Goal: Information Seeking & Learning: Find specific page/section

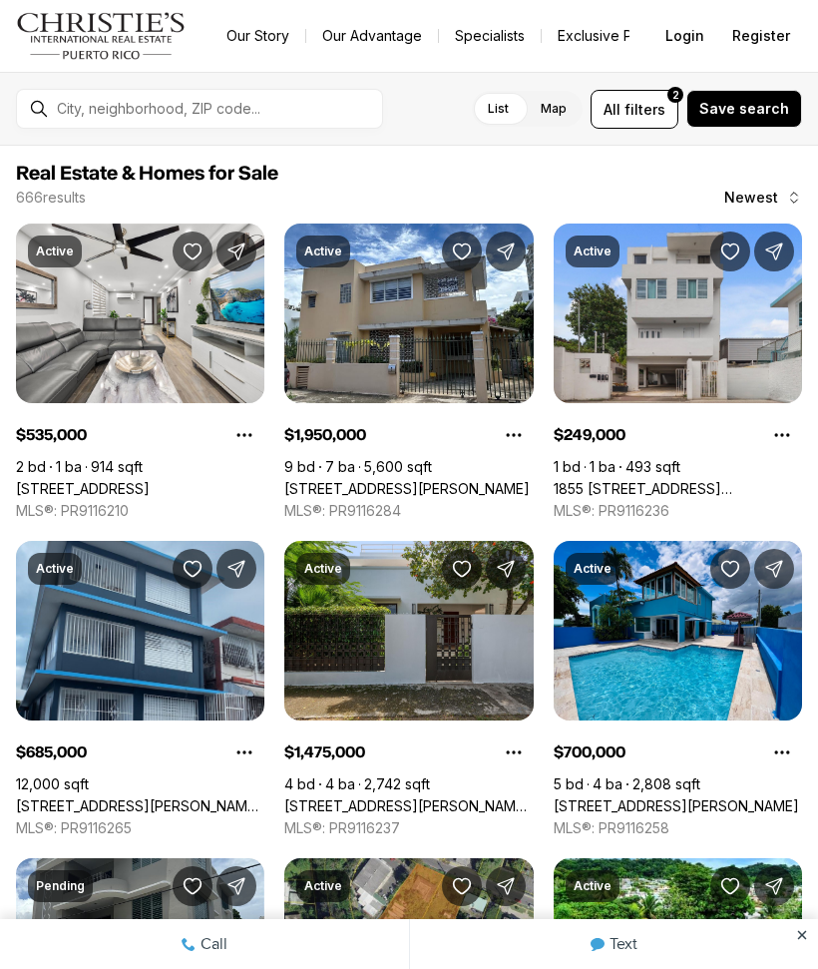
click at [654, 103] on span "filters" at bounding box center [645, 109] width 41 height 21
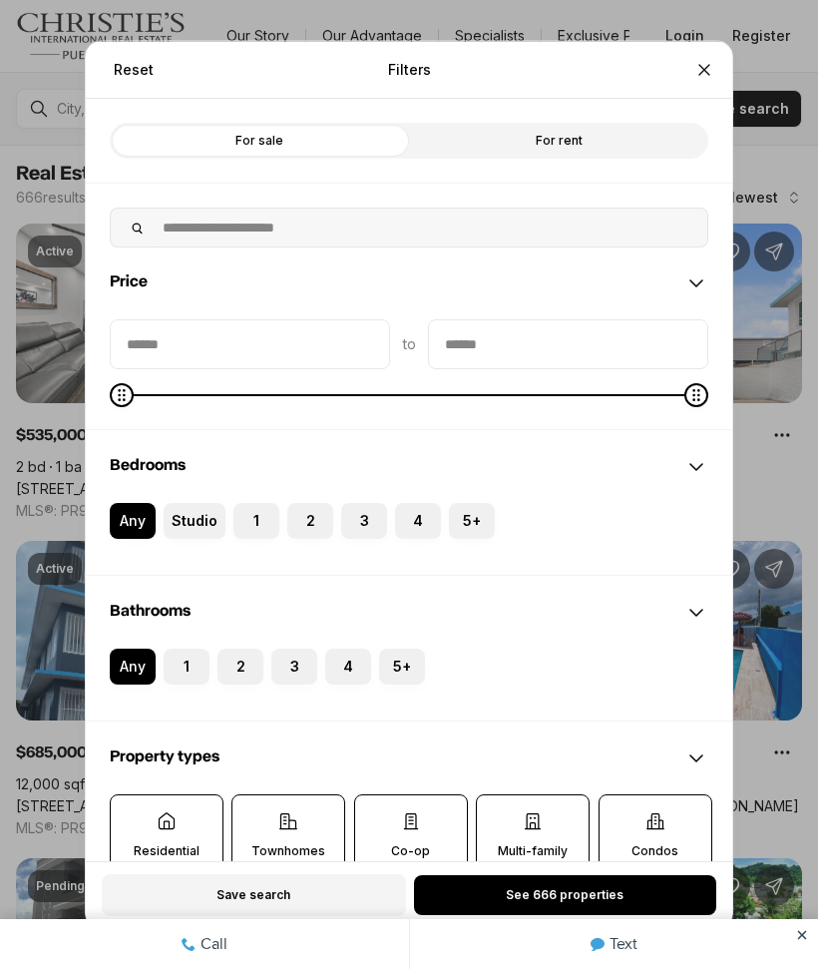
click at [263, 527] on label "1" at bounding box center [257, 520] width 46 height 36
click at [253, 522] on button "1" at bounding box center [244, 512] width 20 height 20
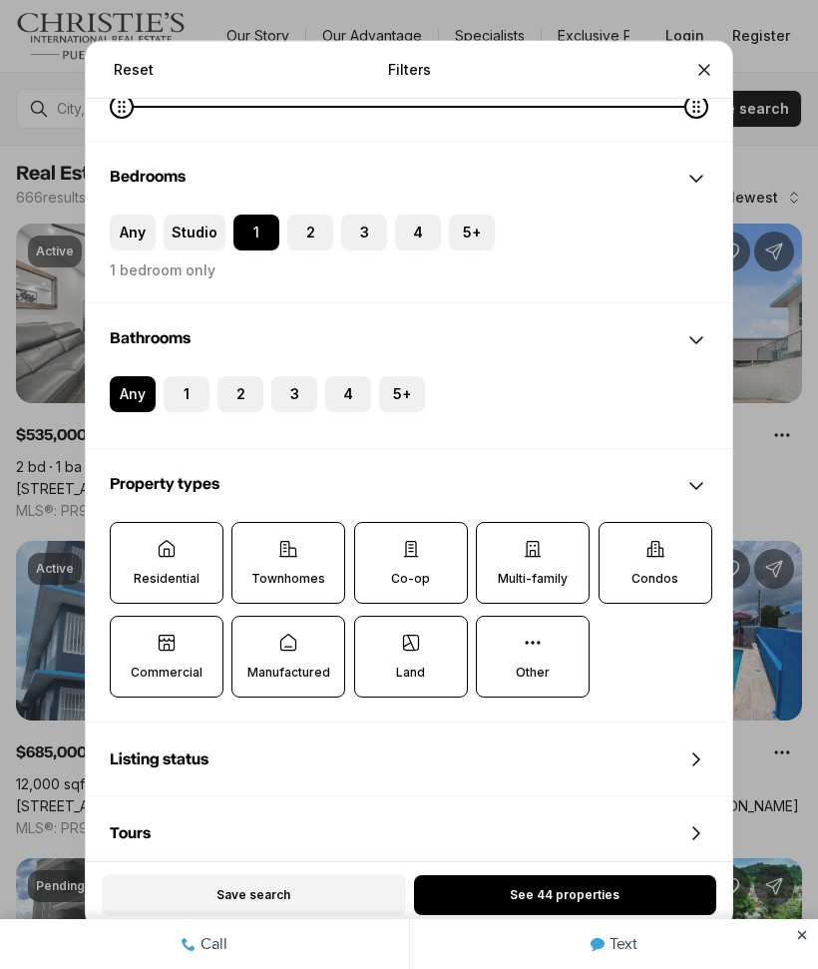
scroll to position [303, 0]
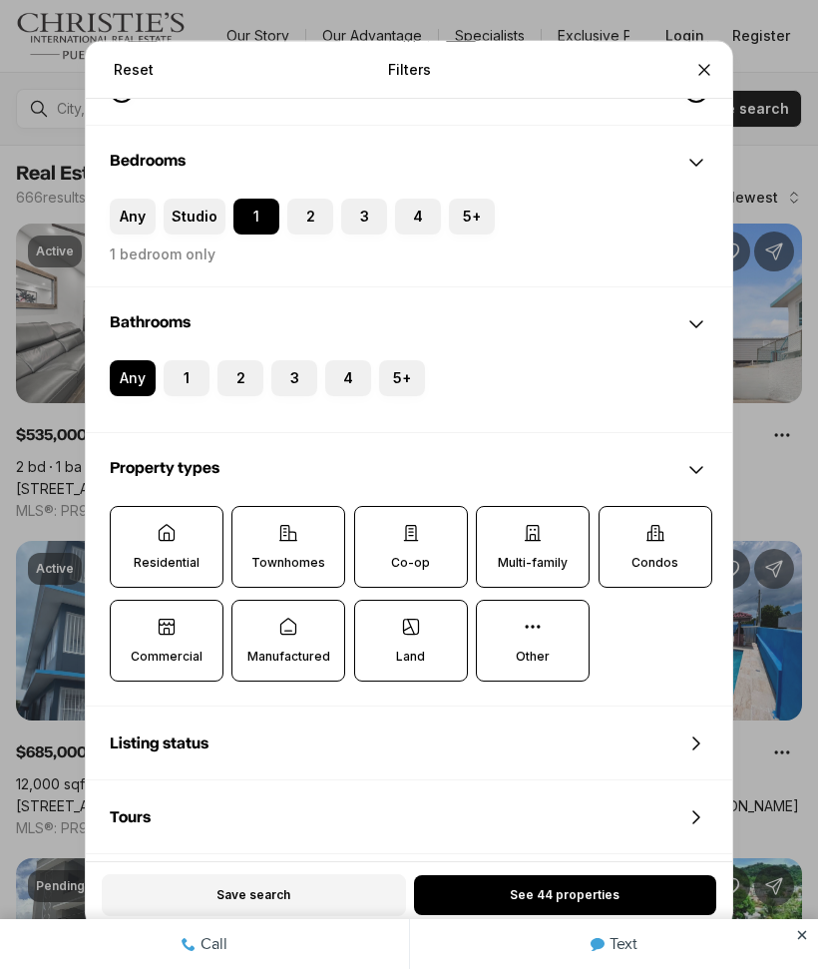
click at [155, 551] on label "Residential" at bounding box center [167, 547] width 114 height 82
click at [131, 527] on button "Residential" at bounding box center [121, 517] width 20 height 20
click at [140, 545] on label "Residential" at bounding box center [168, 548] width 114 height 82
click at [132, 528] on button "Residential" at bounding box center [122, 518] width 20 height 20
click at [542, 536] on icon at bounding box center [533, 533] width 20 height 20
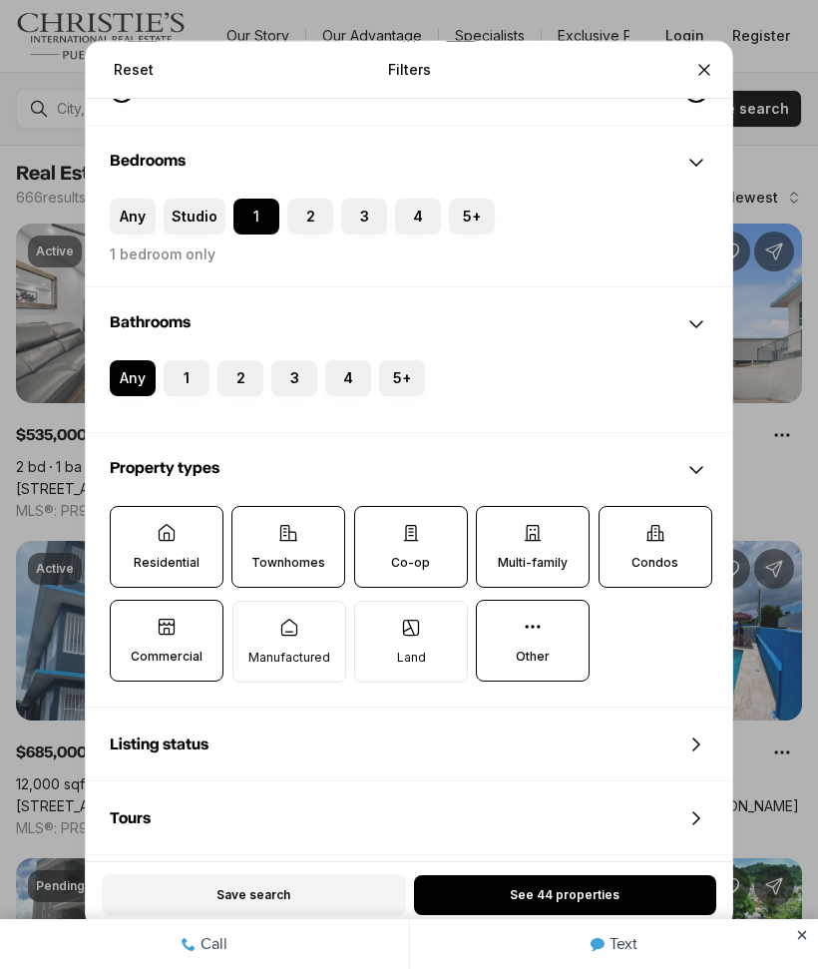
click at [497, 527] on button "Multi-family" at bounding box center [487, 517] width 20 height 20
click at [404, 543] on icon at bounding box center [411, 533] width 20 height 20
click at [375, 527] on button "Co-op" at bounding box center [365, 517] width 20 height 20
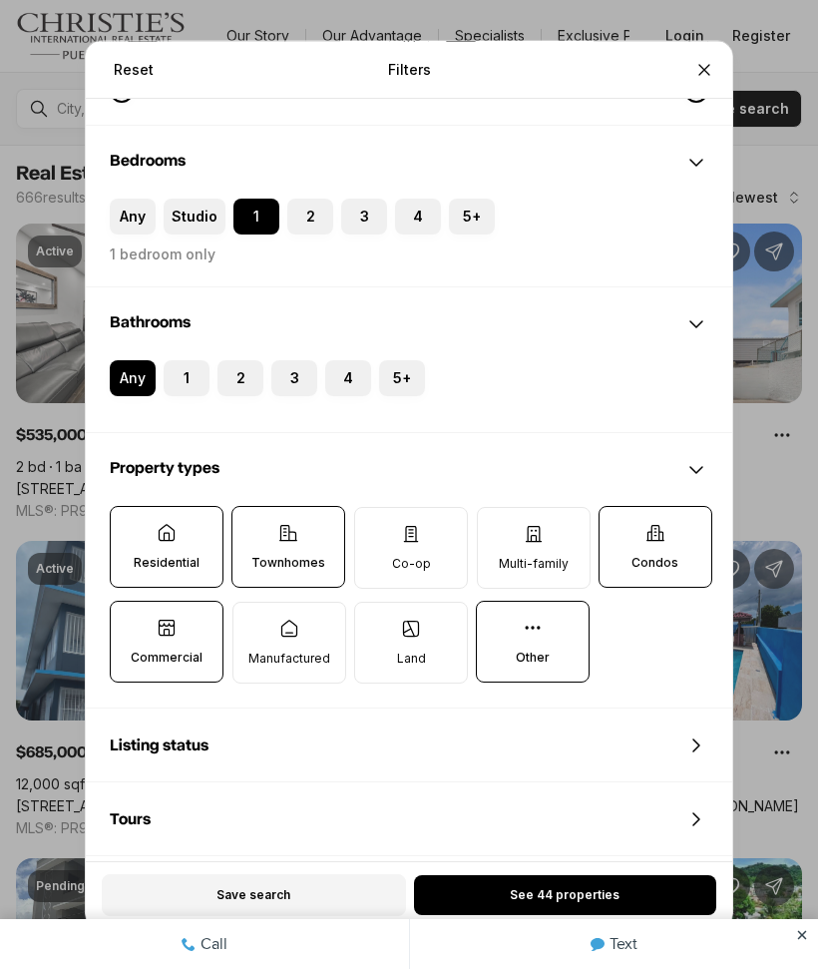
click at [297, 532] on icon at bounding box center [288, 533] width 20 height 20
click at [252, 527] on button "Townhomes" at bounding box center [243, 517] width 20 height 20
click at [143, 664] on p "Commercial" at bounding box center [167, 658] width 72 height 16
click at [131, 622] on button "Commercial" at bounding box center [121, 612] width 20 height 20
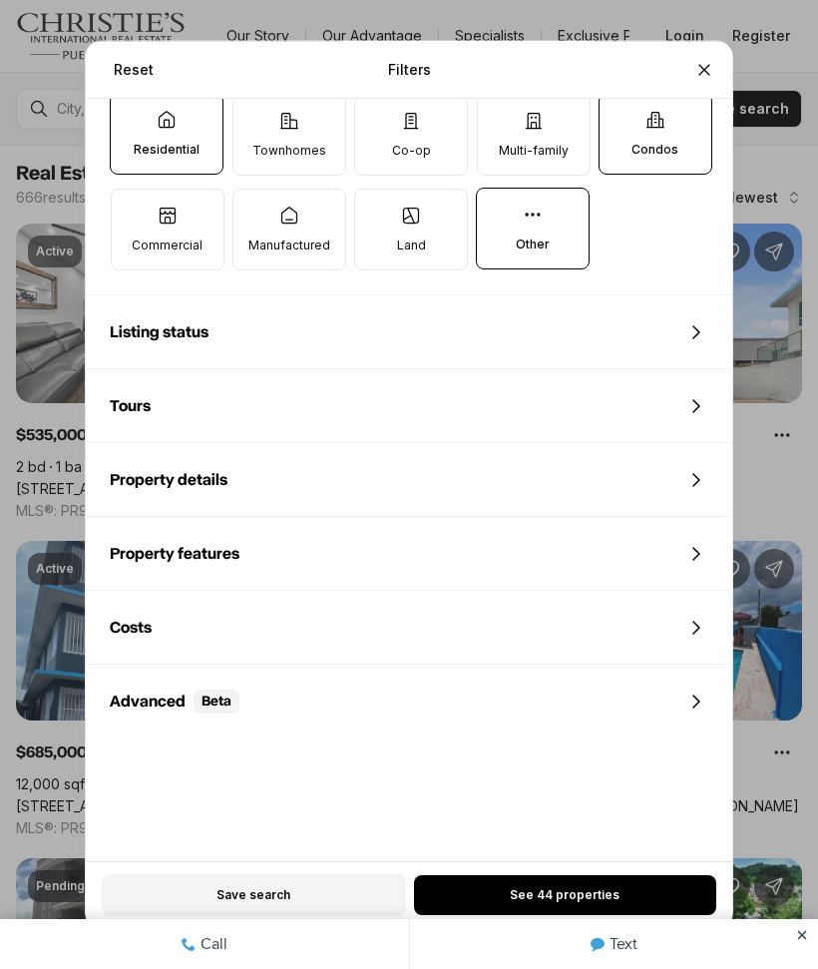
click at [637, 468] on div "Property details" at bounding box center [409, 480] width 647 height 72
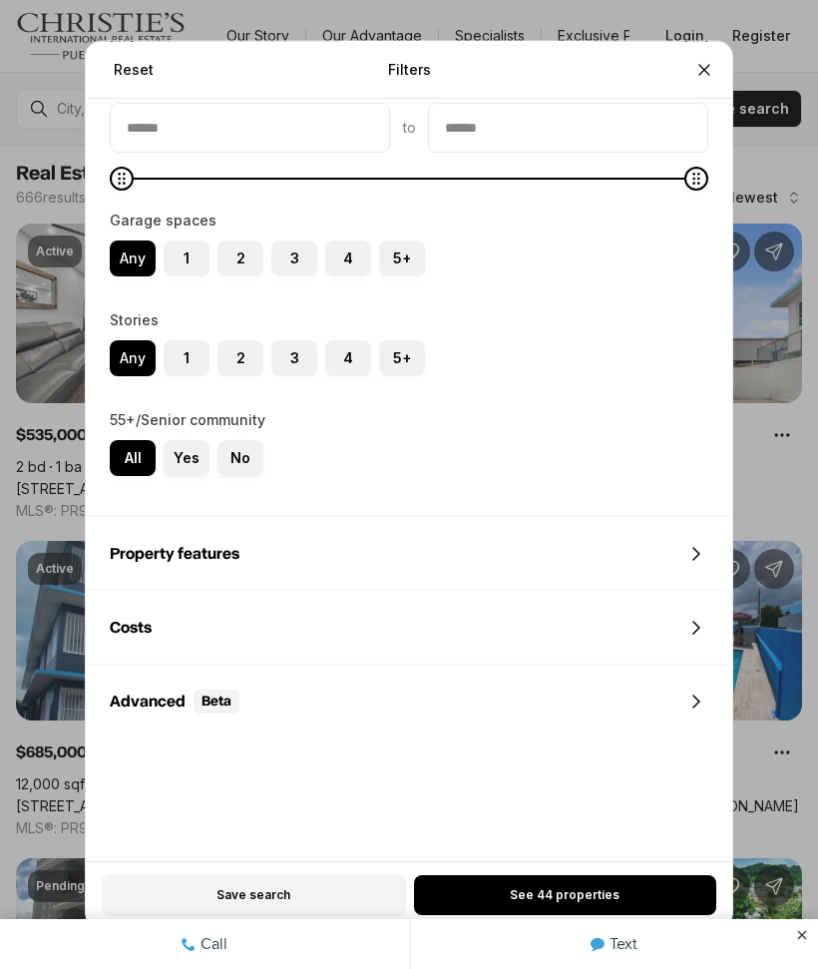
scroll to position [1429, 0]
click at [618, 894] on button "See 44 properties" at bounding box center [565, 895] width 302 height 40
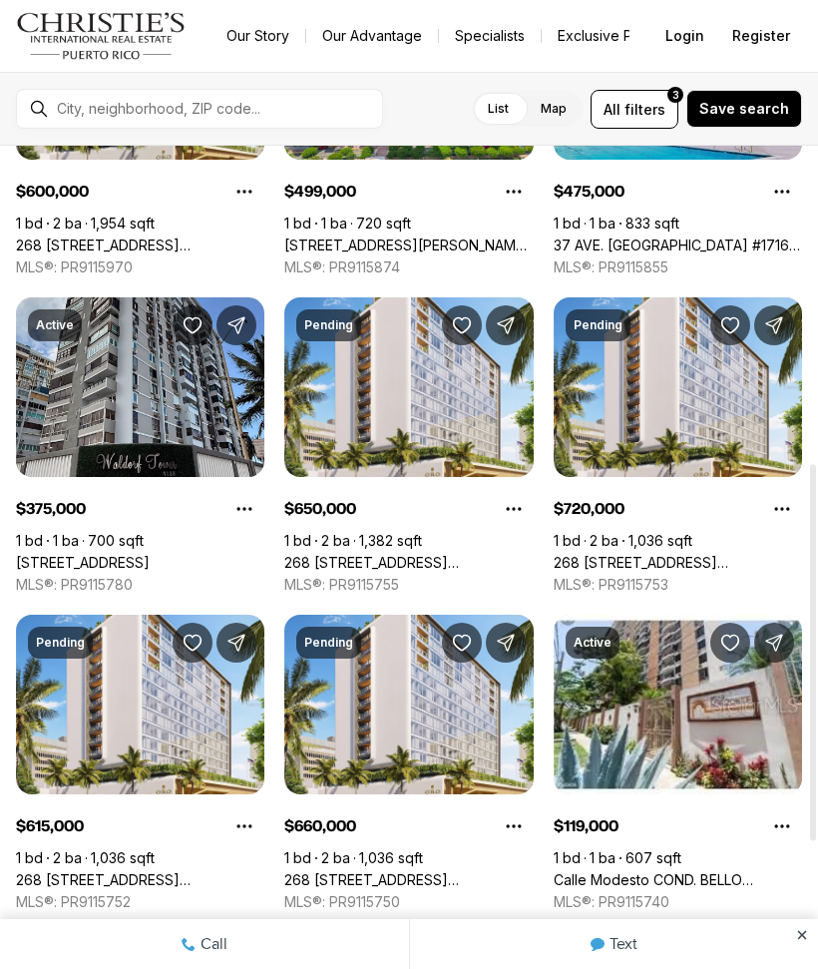
scroll to position [805, 0]
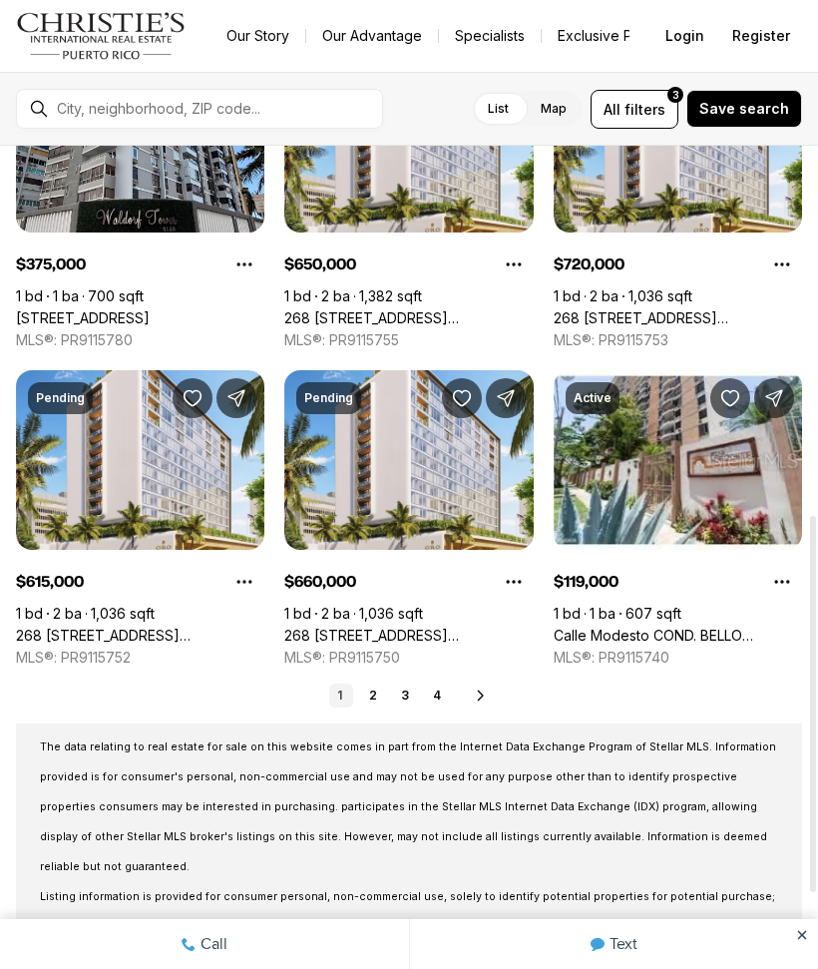
click at [380, 702] on link "2" at bounding box center [373, 696] width 24 height 24
click at [653, 117] on span "filters" at bounding box center [645, 109] width 41 height 21
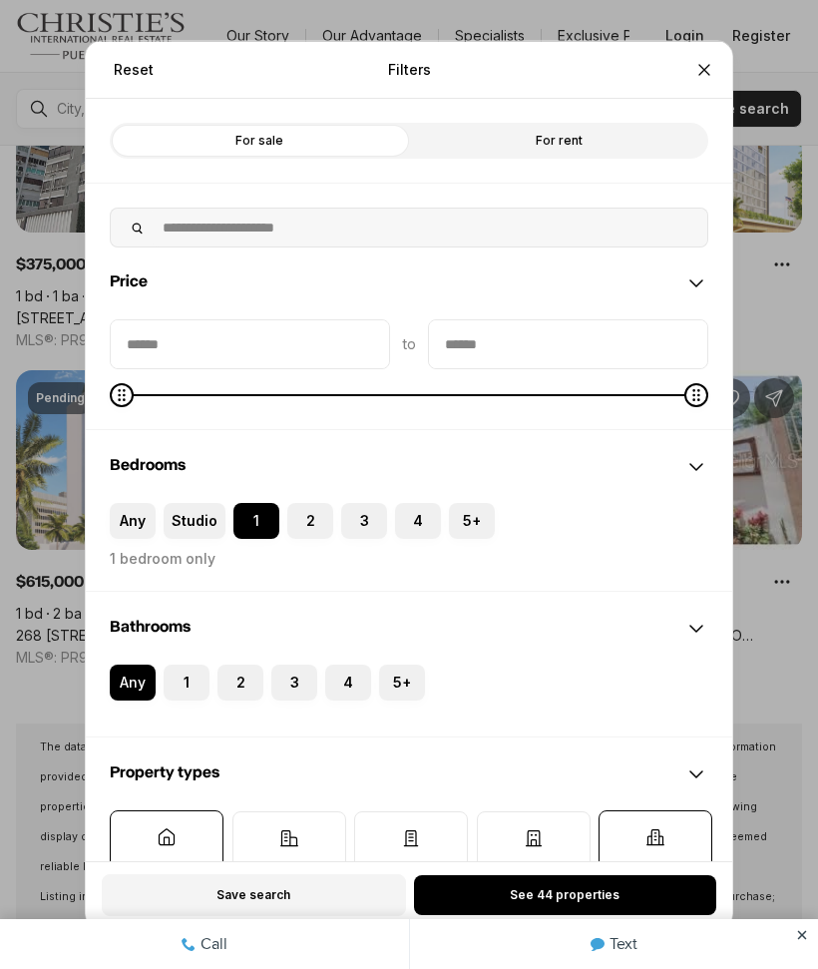
click at [616, 148] on label "For rent" at bounding box center [558, 140] width 299 height 36
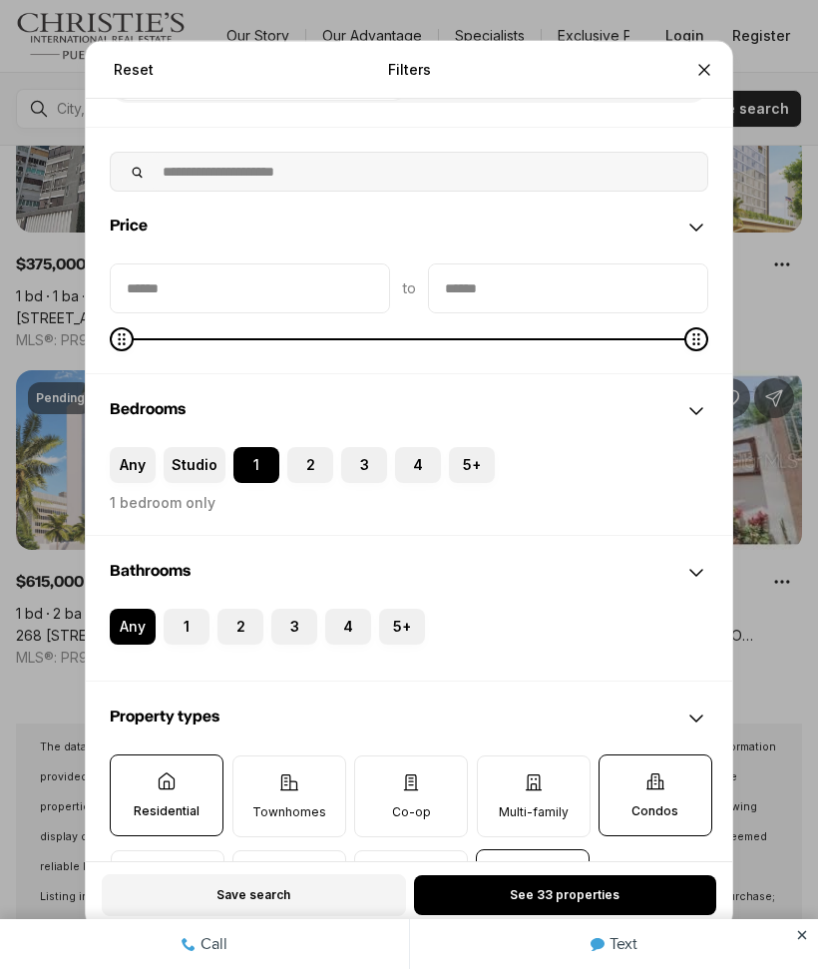
scroll to position [78, 0]
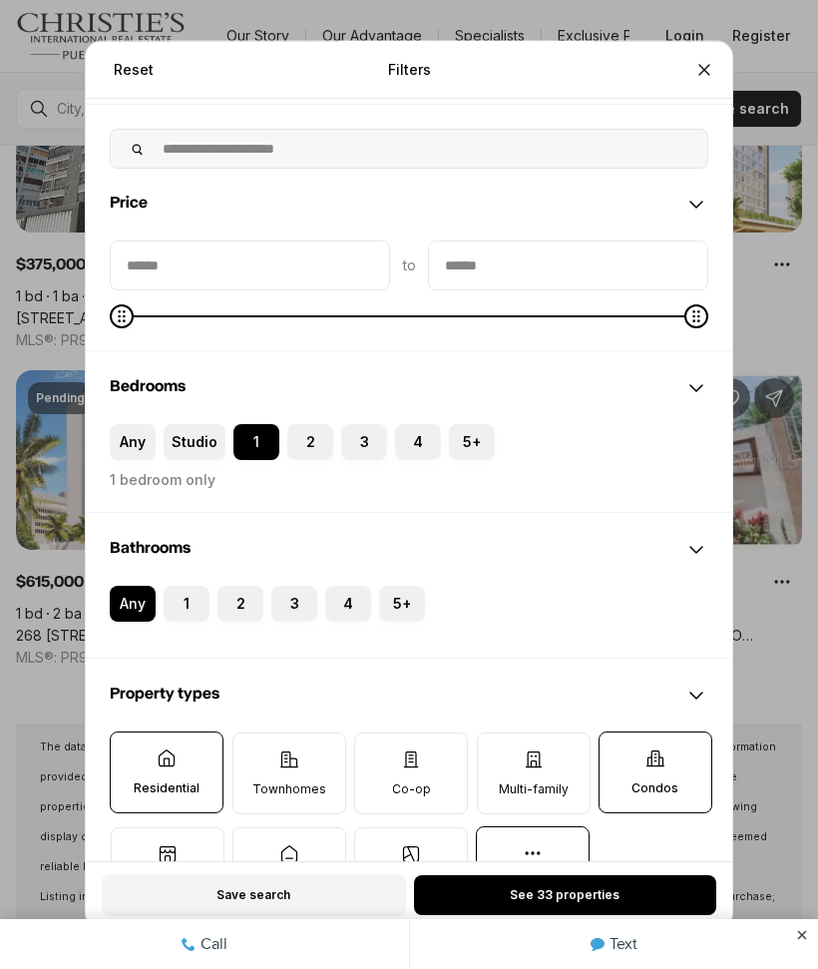
click at [180, 600] on button "1" at bounding box center [174, 596] width 20 height 20
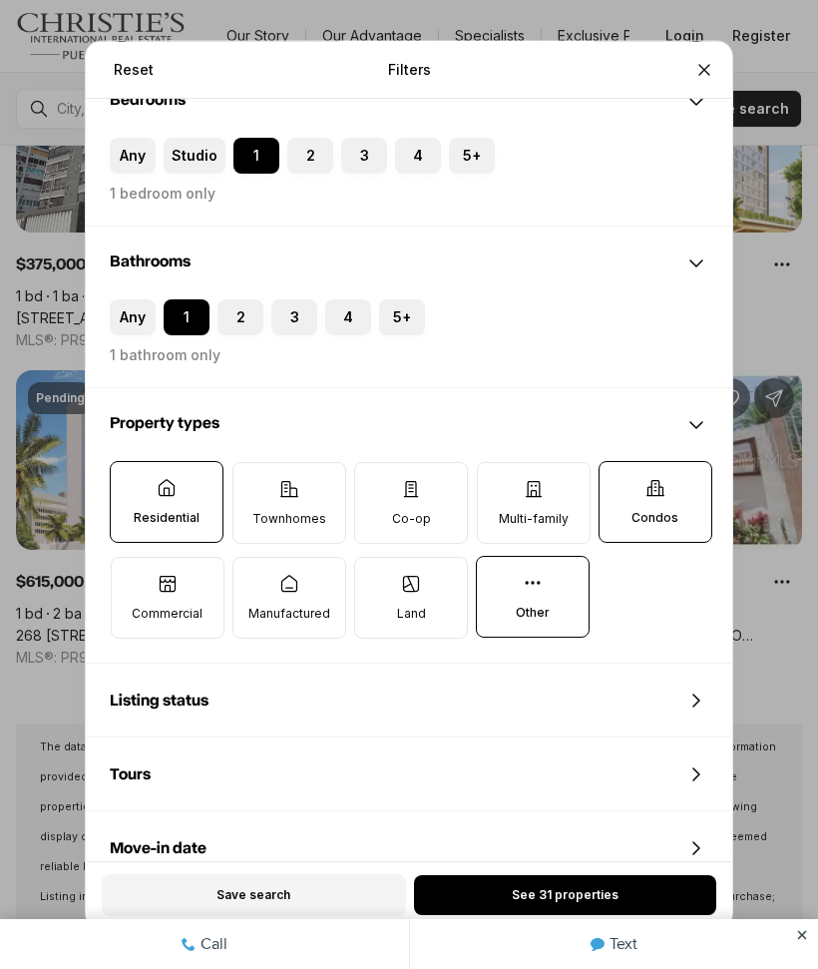
scroll to position [365, 0]
click at [583, 882] on button "See 31 properties" at bounding box center [565, 895] width 302 height 40
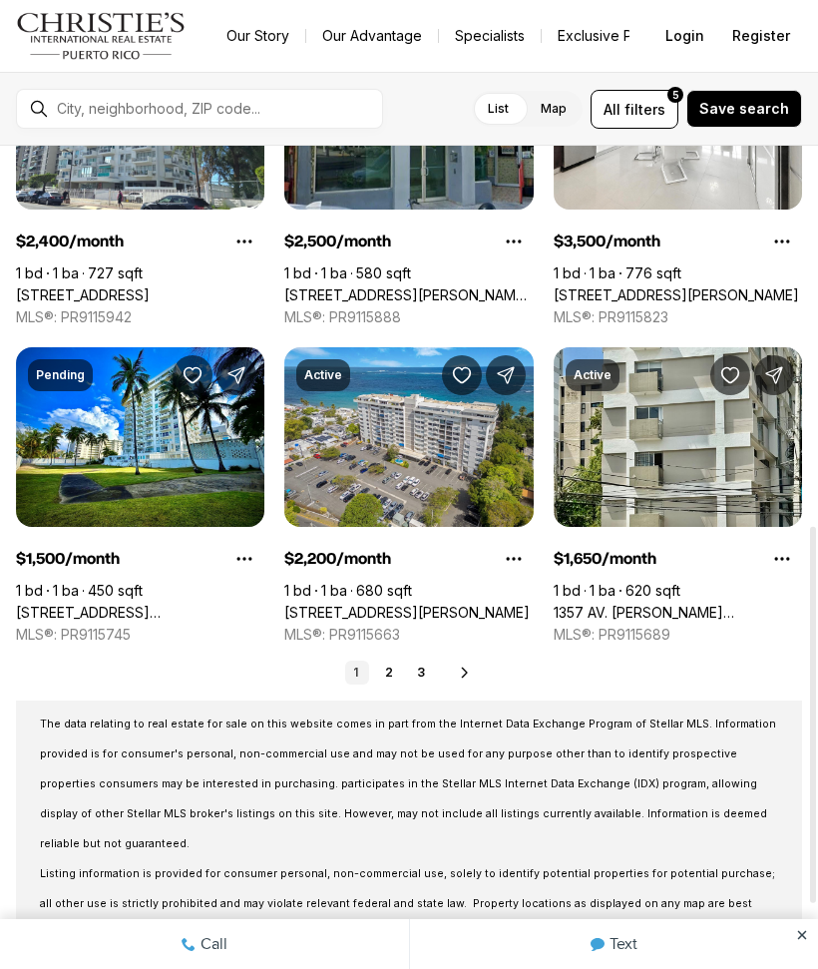
scroll to position [828, 0]
click at [389, 681] on link "2" at bounding box center [389, 673] width 24 height 24
click at [366, 668] on link "1" at bounding box center [357, 673] width 24 height 24
click at [387, 673] on link "2" at bounding box center [389, 673] width 24 height 24
click at [381, 684] on link "2" at bounding box center [389, 673] width 24 height 24
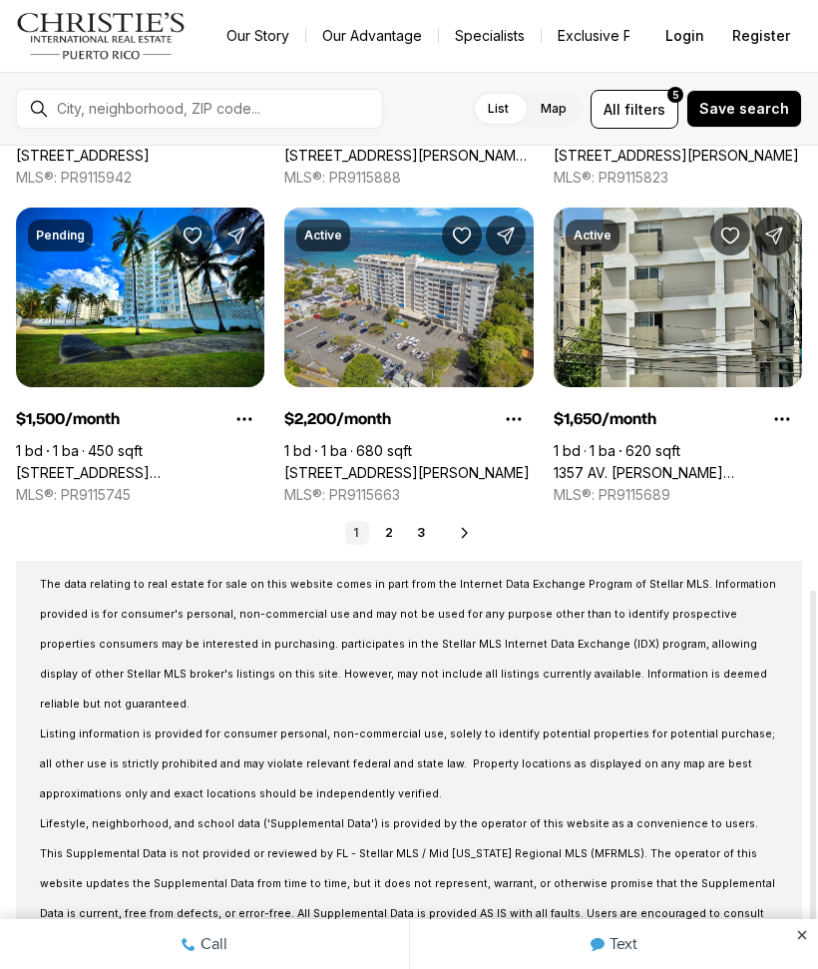
click at [385, 542] on link "2" at bounding box center [389, 533] width 24 height 24
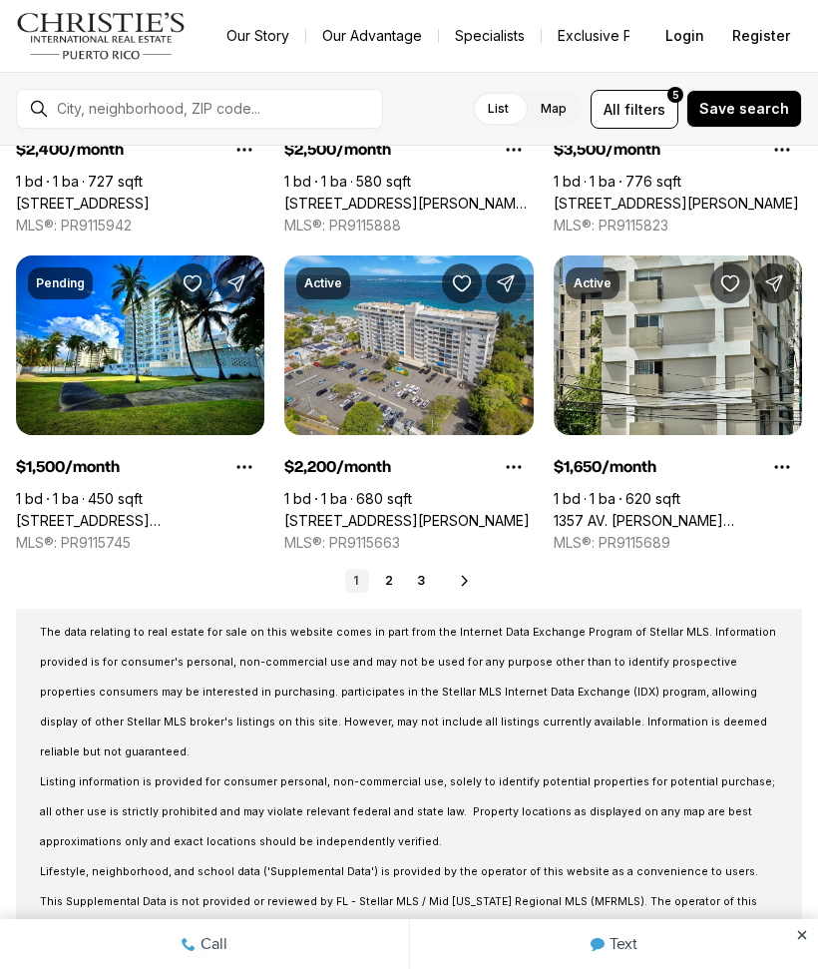
click at [380, 581] on link "2" at bounding box center [389, 581] width 24 height 24
click at [398, 567] on div "1 Bedroom Homes for Rent 31 results Newest Active $1,200/month 1 bd 1 ba 890 sq…" at bounding box center [409, 158] width 818 height 1864
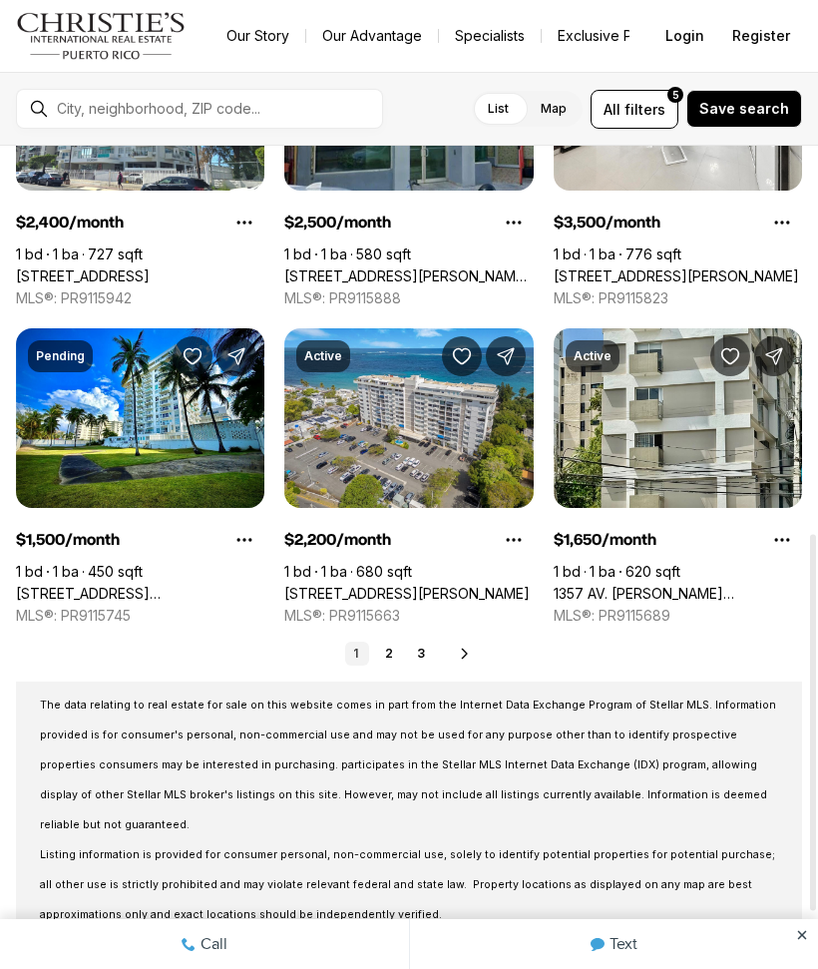
scroll to position [845, 0]
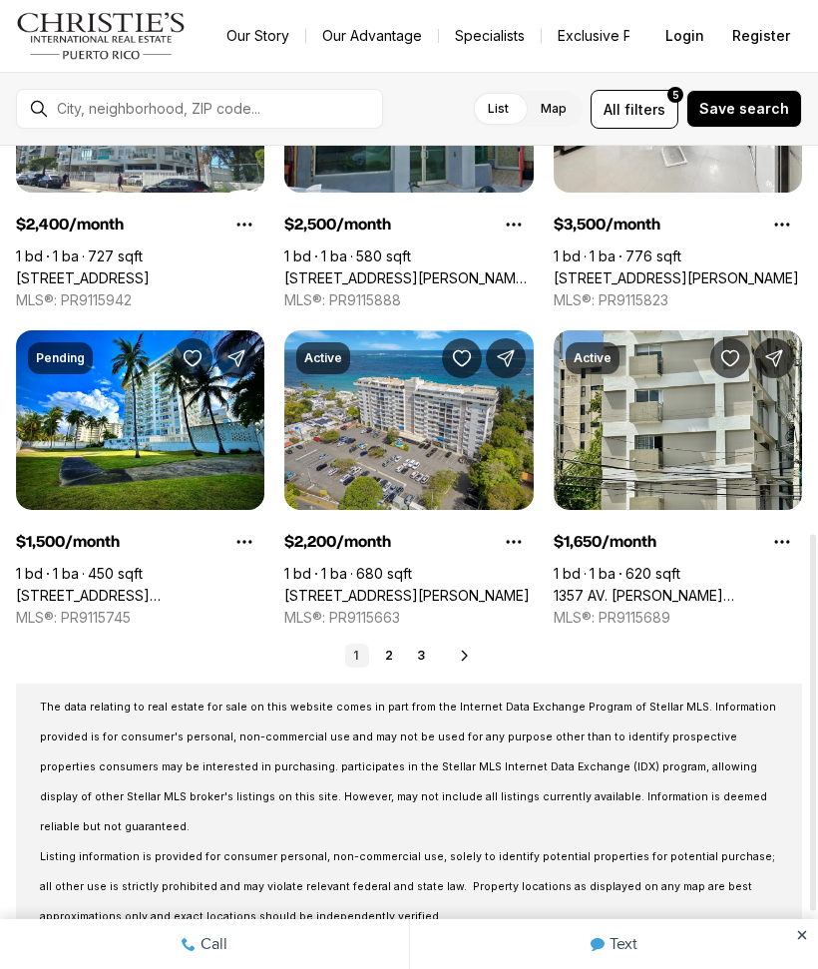
click at [395, 653] on link "2" at bounding box center [389, 656] width 24 height 24
click at [453, 657] on div "1 2 3 Next" at bounding box center [409, 656] width 786 height 24
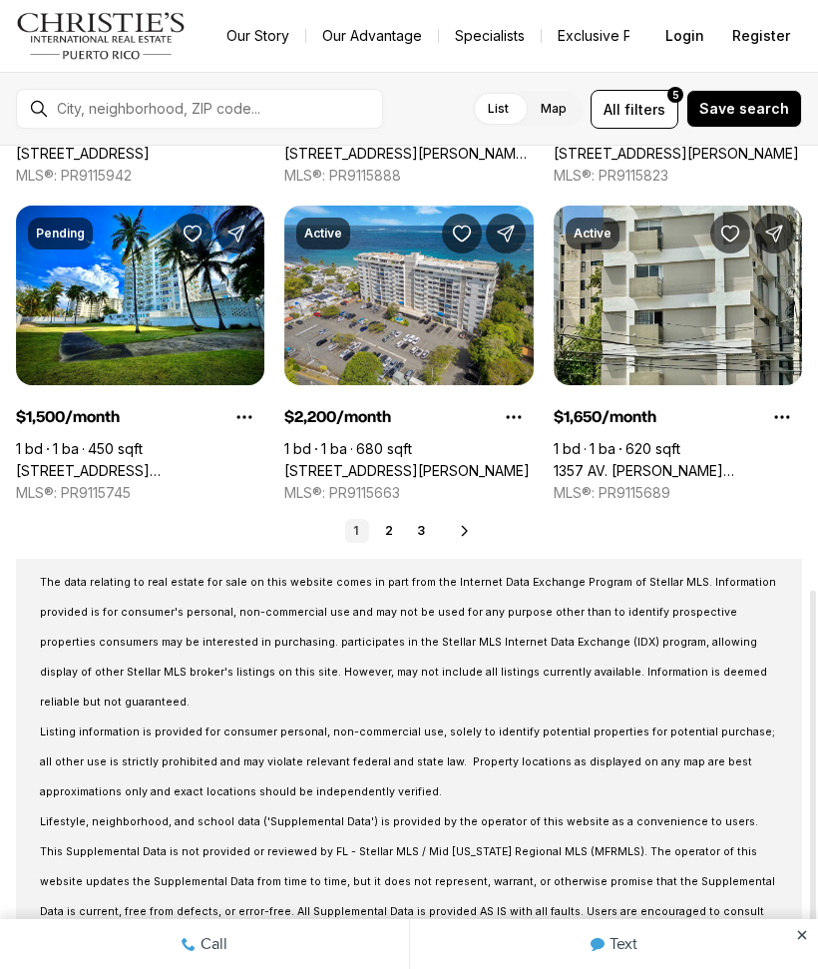
scroll to position [968, 0]
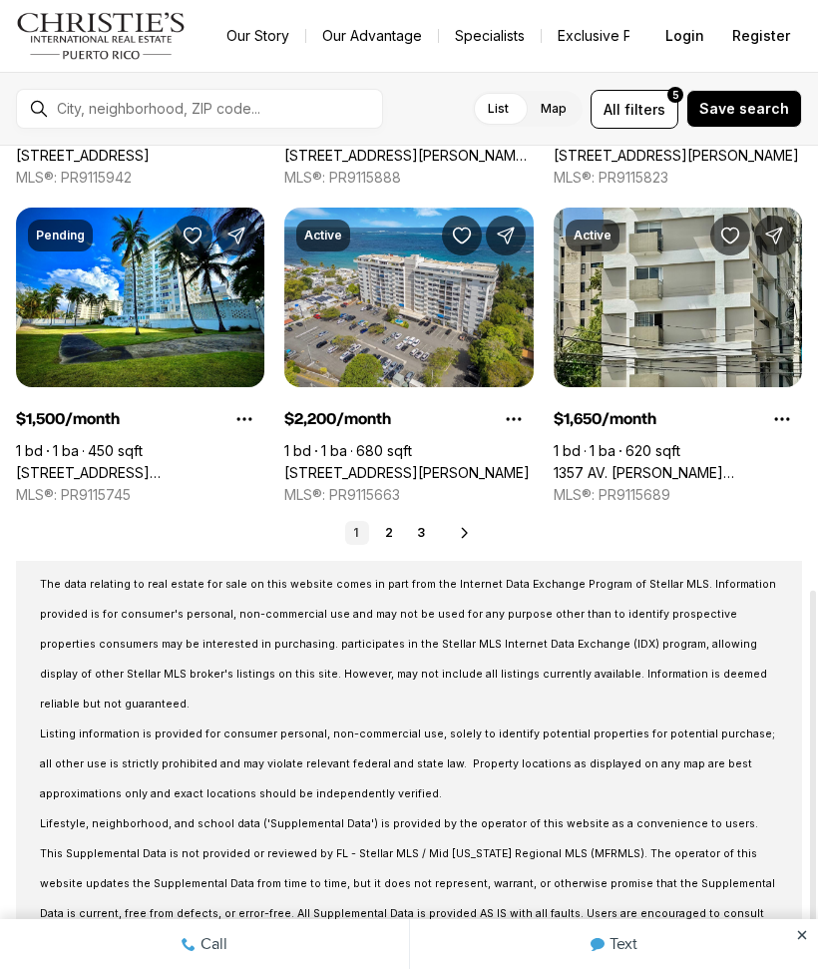
click at [455, 539] on div "1 2 3 Next" at bounding box center [409, 533] width 786 height 24
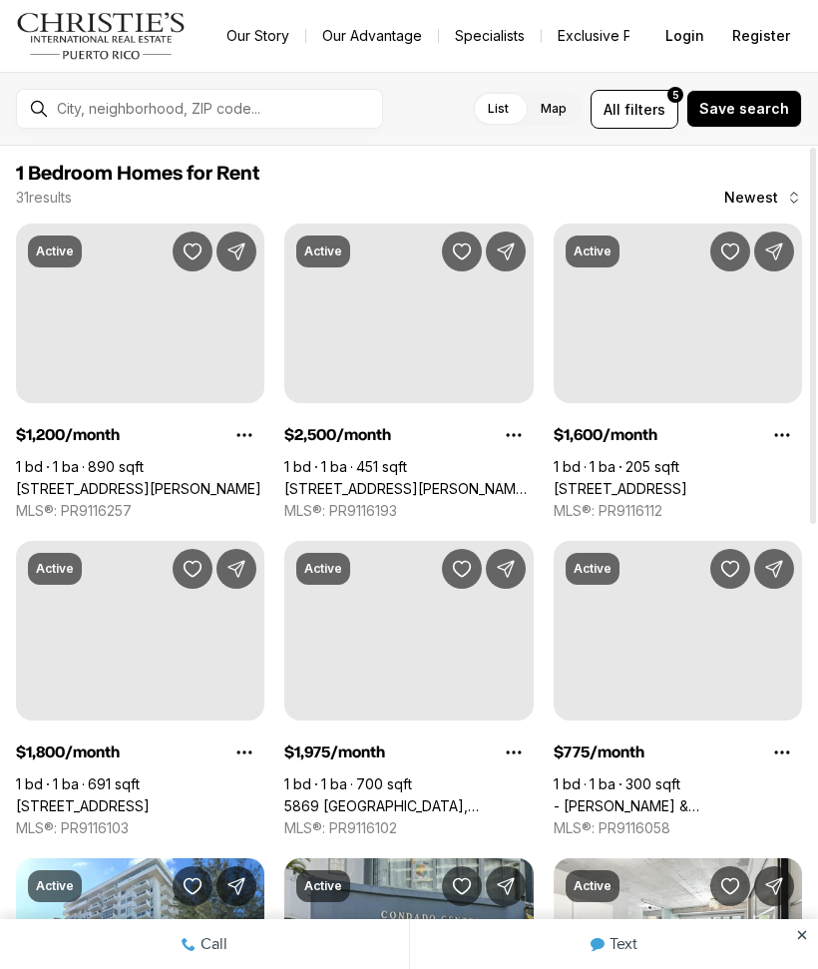
scroll to position [-1, 0]
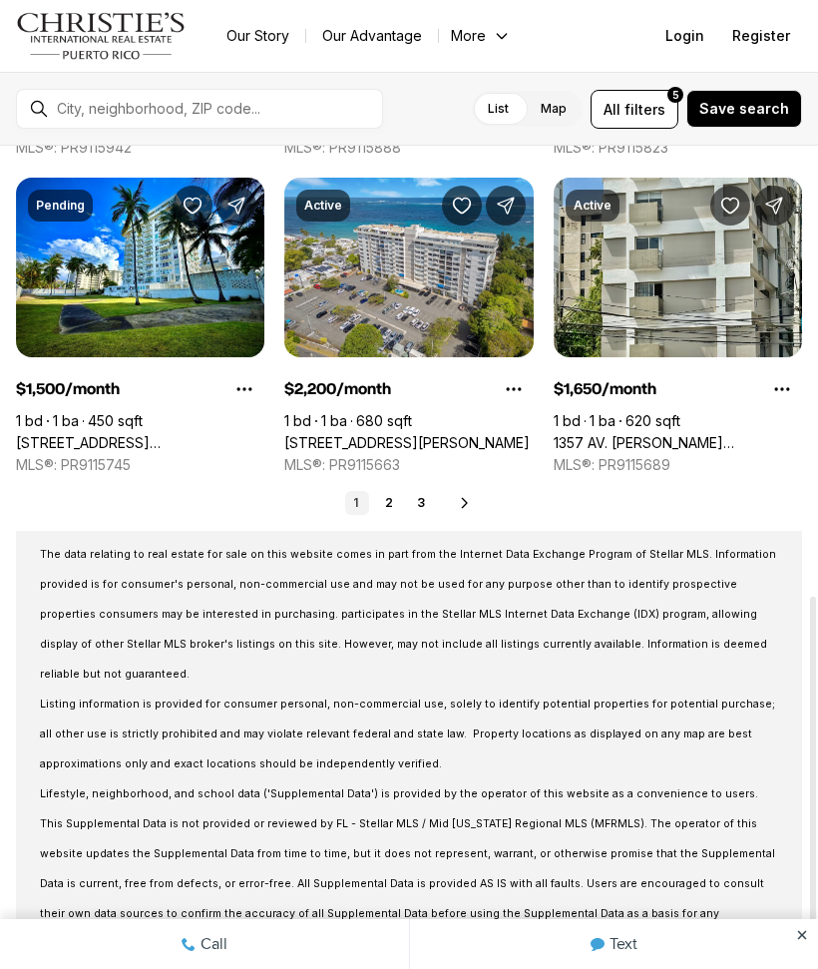
scroll to position [997, 0]
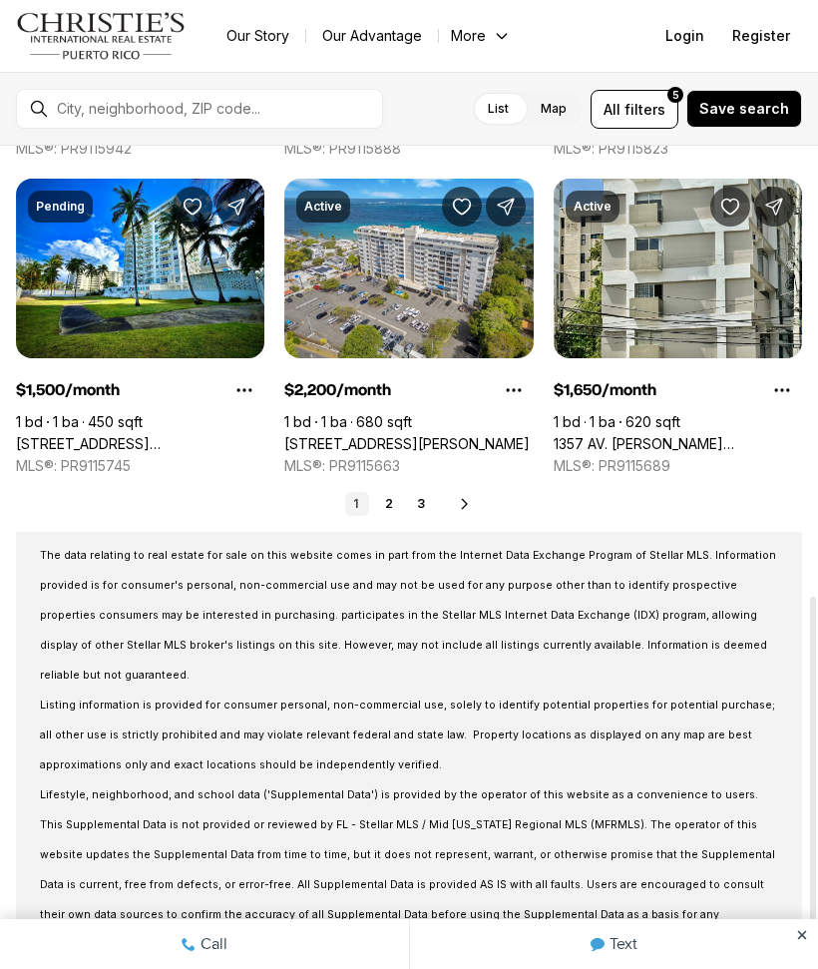
click at [365, 494] on link "1" at bounding box center [357, 504] width 24 height 24
click at [396, 494] on link "2" at bounding box center [389, 504] width 24 height 24
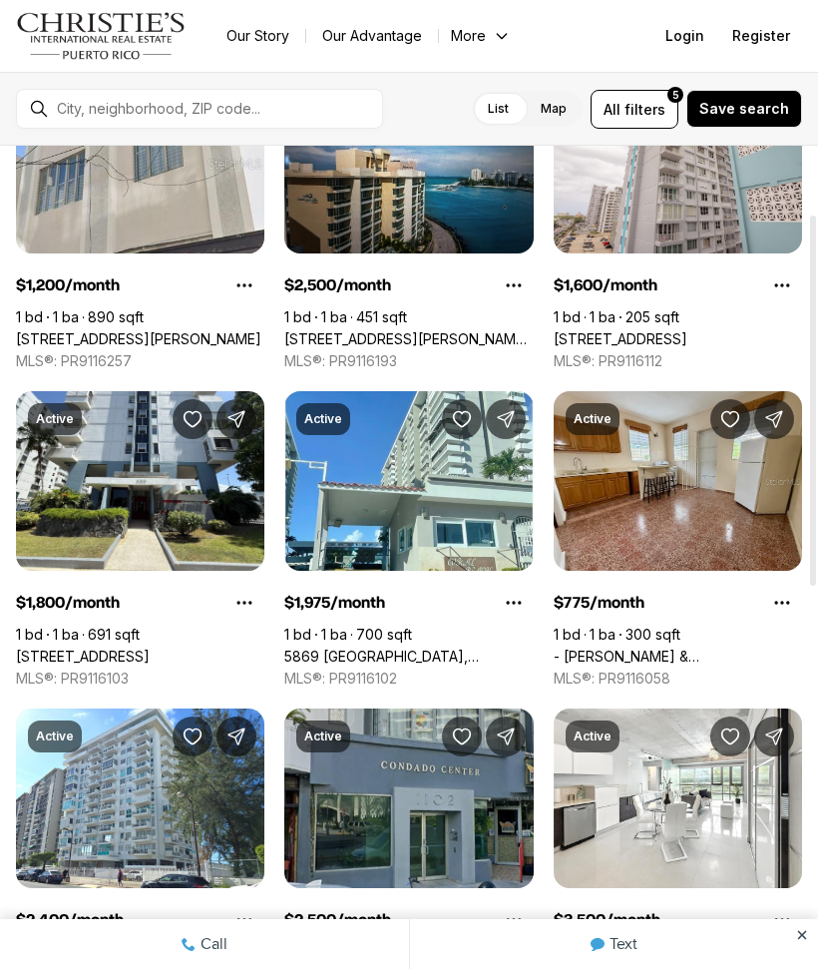
scroll to position [148, 0]
